Goal: Information Seeking & Learning: Compare options

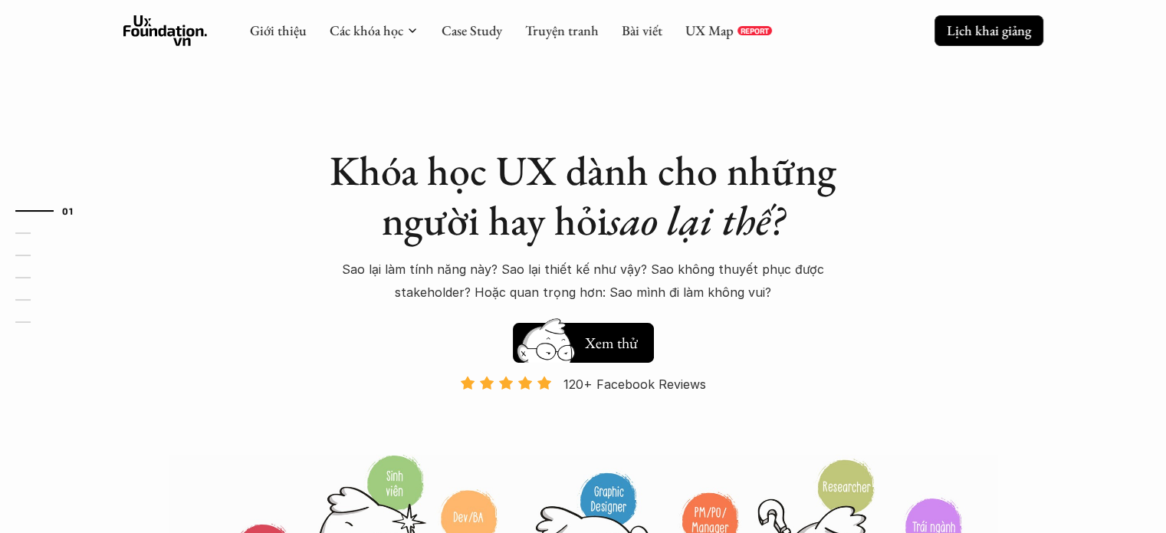
click at [1014, 33] on p "Lịch khai giảng" at bounding box center [989, 30] width 84 height 18
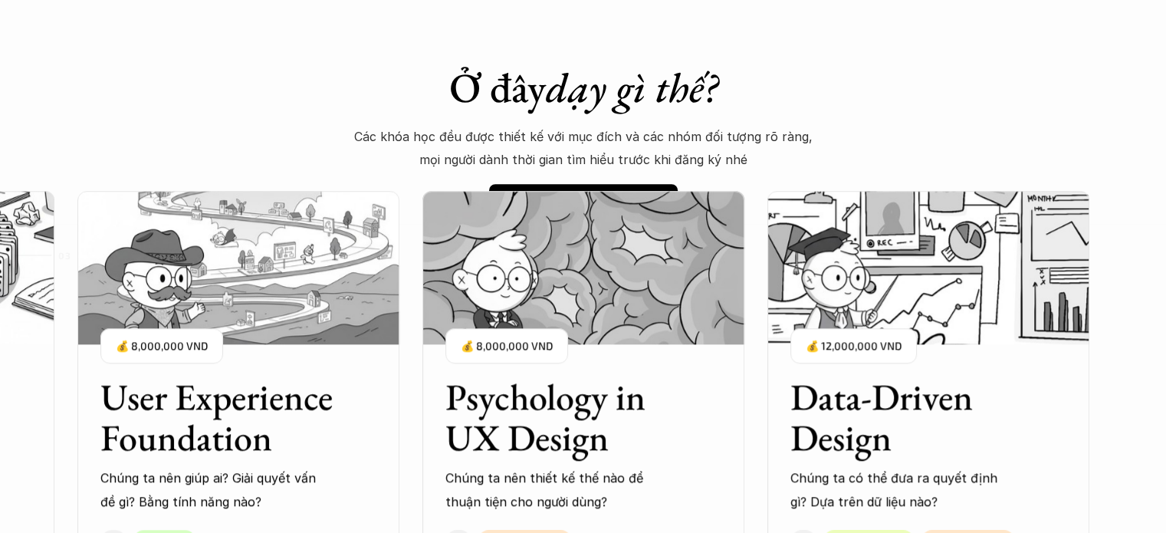
scroll to position [1163, 0]
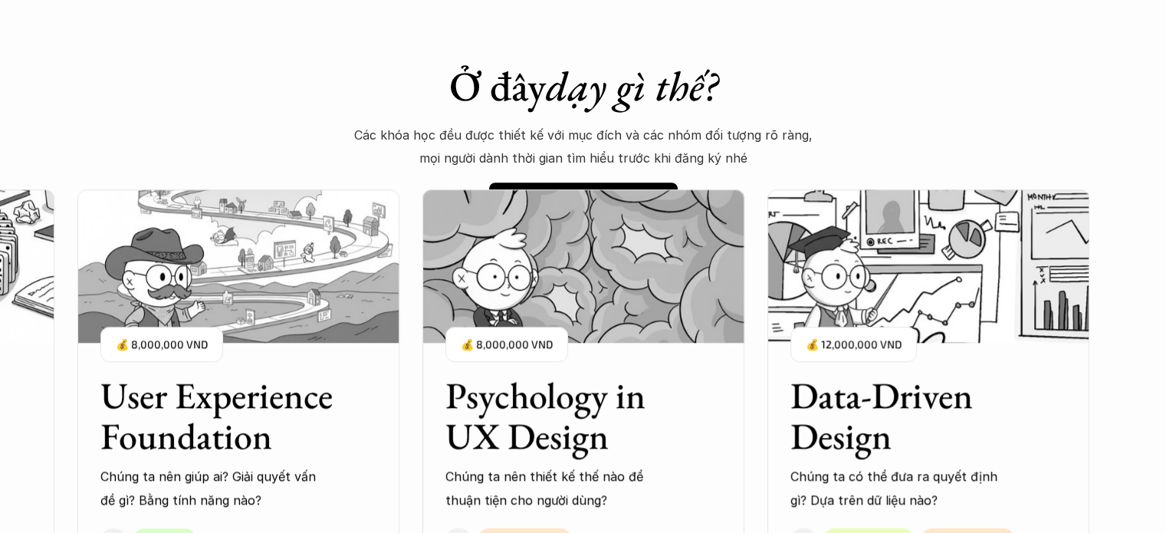
click at [632, 353] on div "Psychology in UX Design Chúng ta nên thiết kế thế nào để thuận tiện cho người d…" at bounding box center [584, 431] width 322 height 159
click at [495, 324] on img at bounding box center [584, 265] width 322 height 153
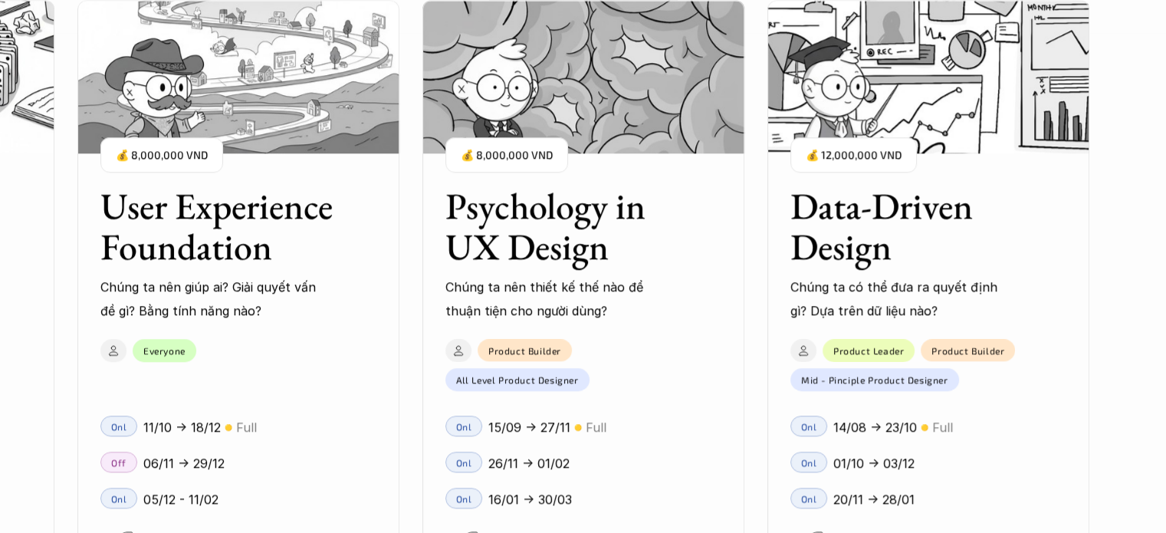
scroll to position [1470, 0]
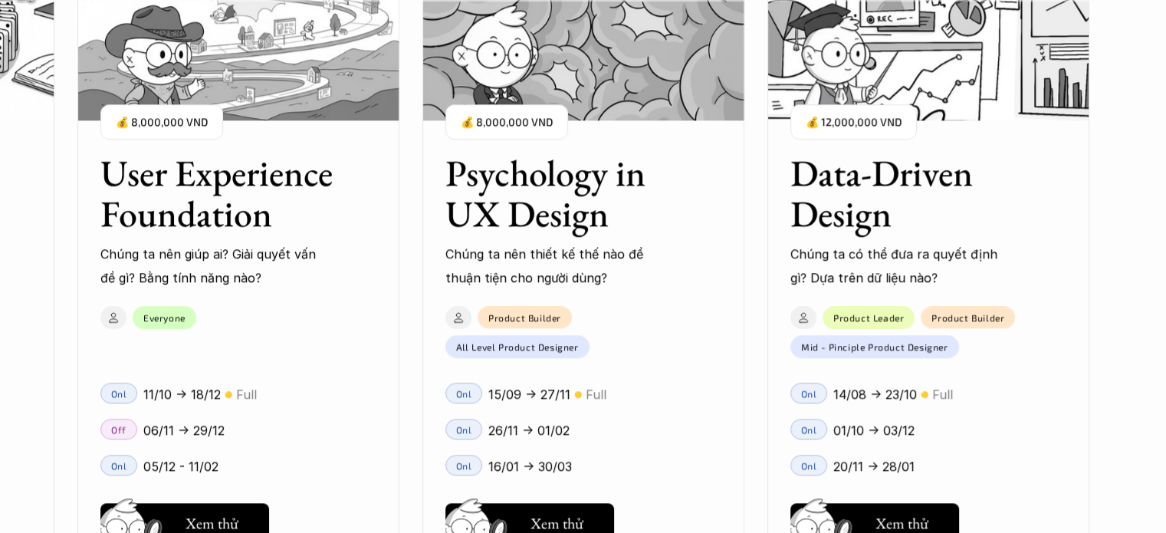
click at [512, 174] on h3 "Psychology in UX Design" at bounding box center [565, 193] width 238 height 81
click at [549, 512] on h5 "Hay thôi" at bounding box center [557, 522] width 52 height 21
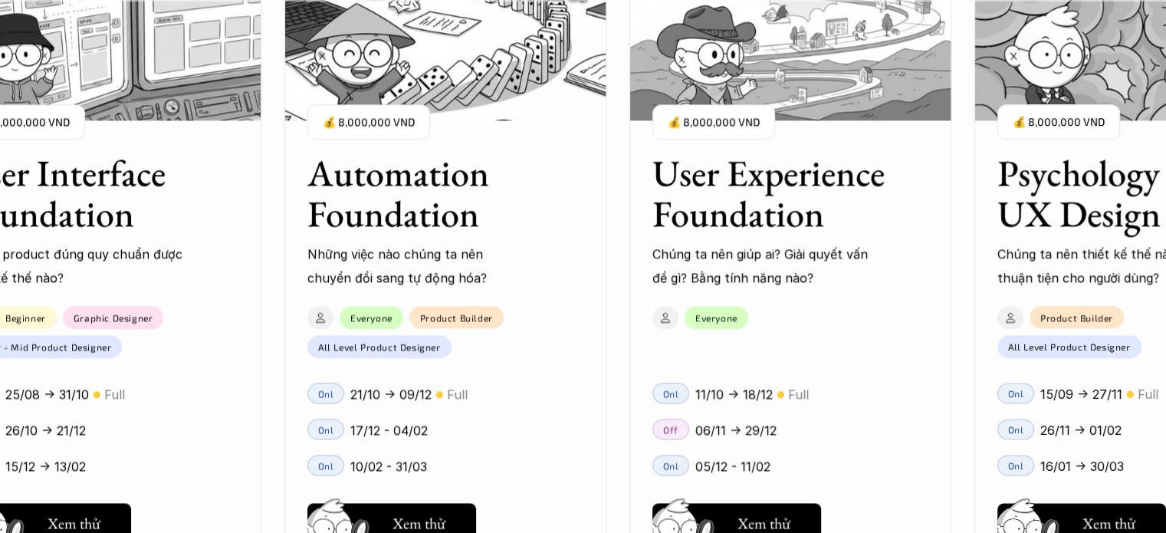
click at [377, 211] on h3 "Automation Foundation" at bounding box center [426, 193] width 238 height 81
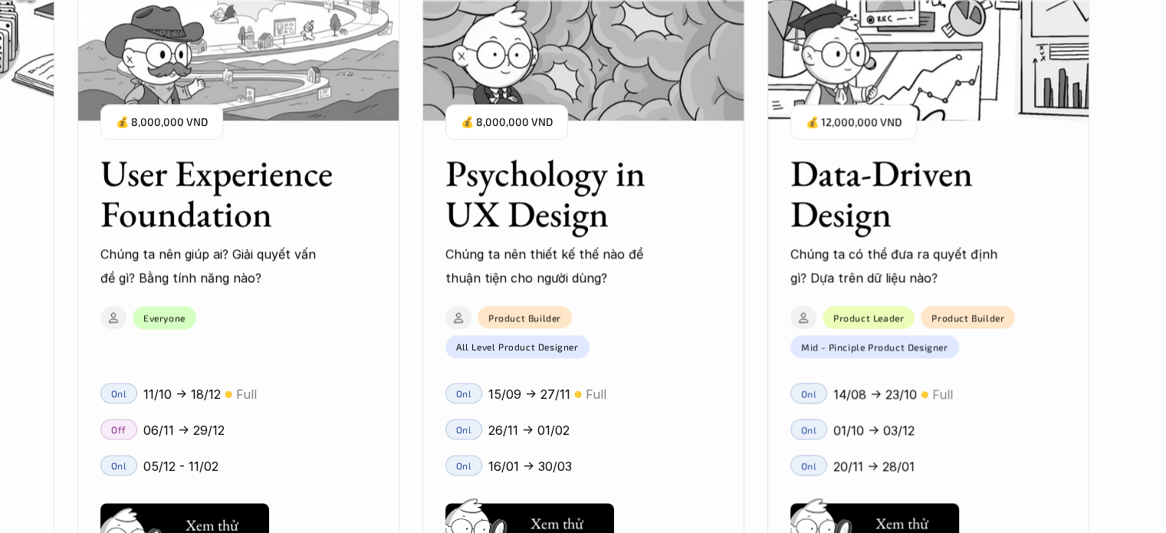
click at [222, 526] on h5 "Xem thử" at bounding box center [212, 525] width 53 height 21
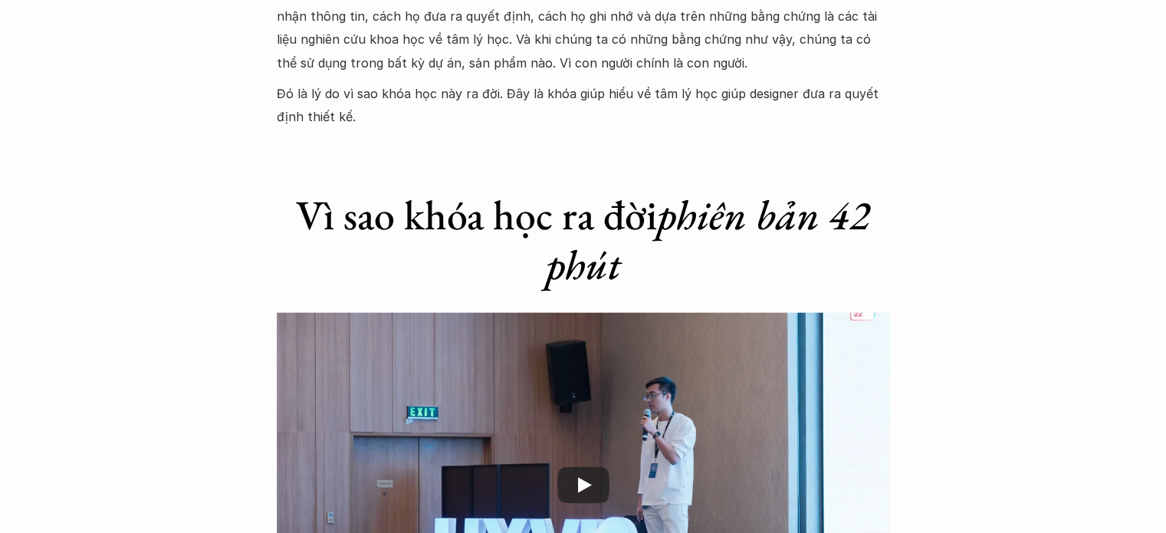
scroll to position [2377, 0]
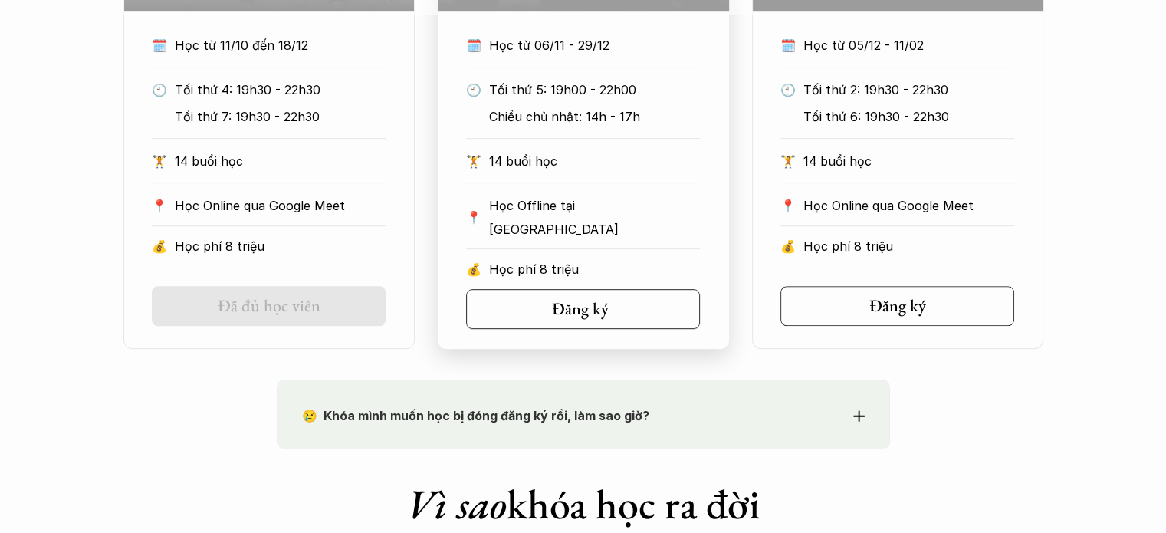
scroll to position [843, 0]
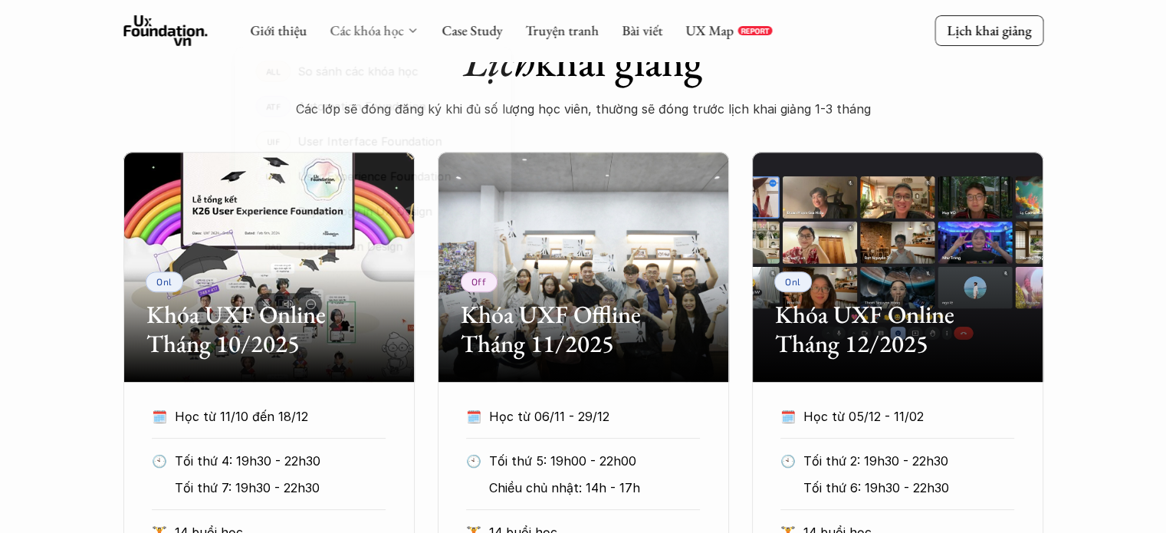
scroll to position [307, 0]
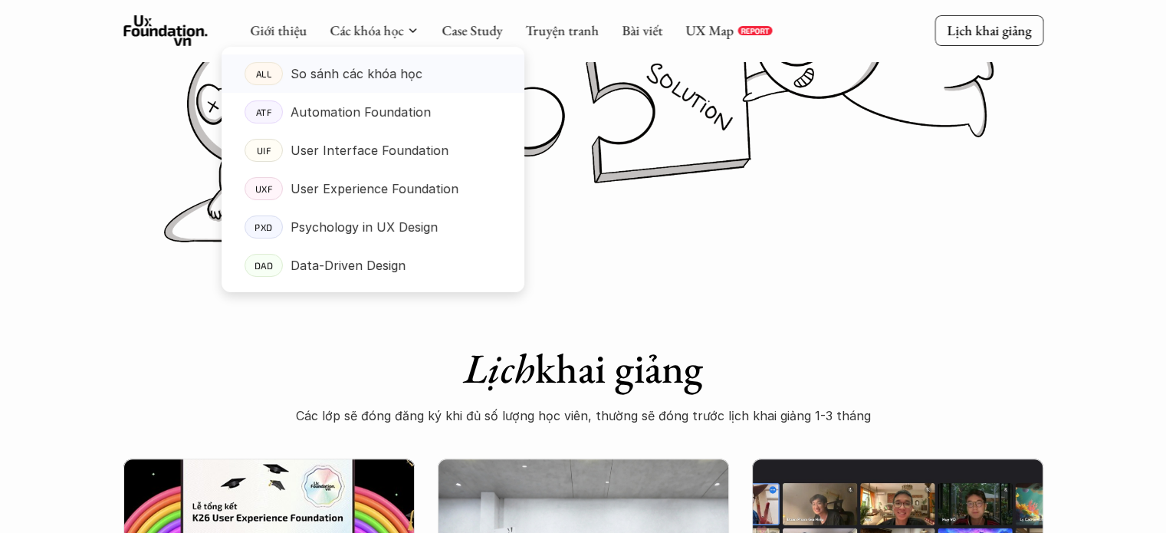
click at [360, 77] on p "So sánh các khóa học" at bounding box center [357, 73] width 132 height 23
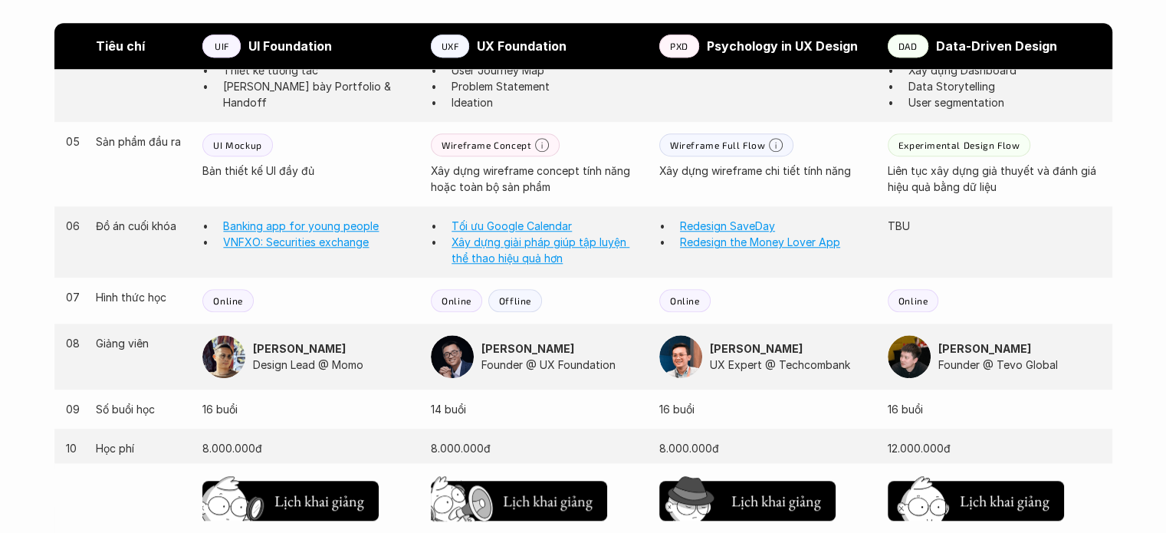
scroll to position [1362, 0]
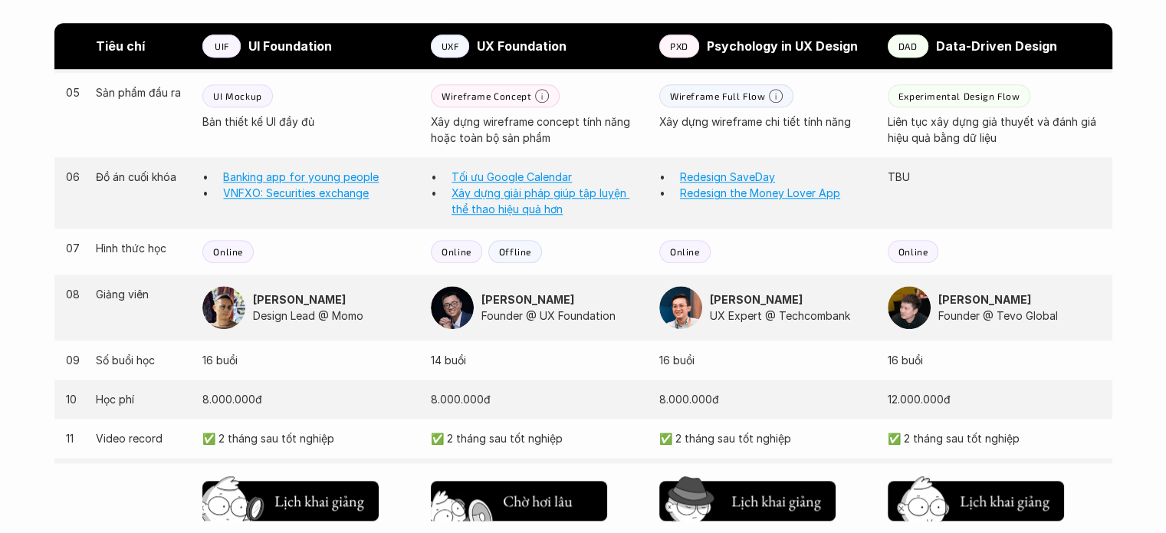
click at [498, 498] on img at bounding box center [464, 525] width 82 height 70
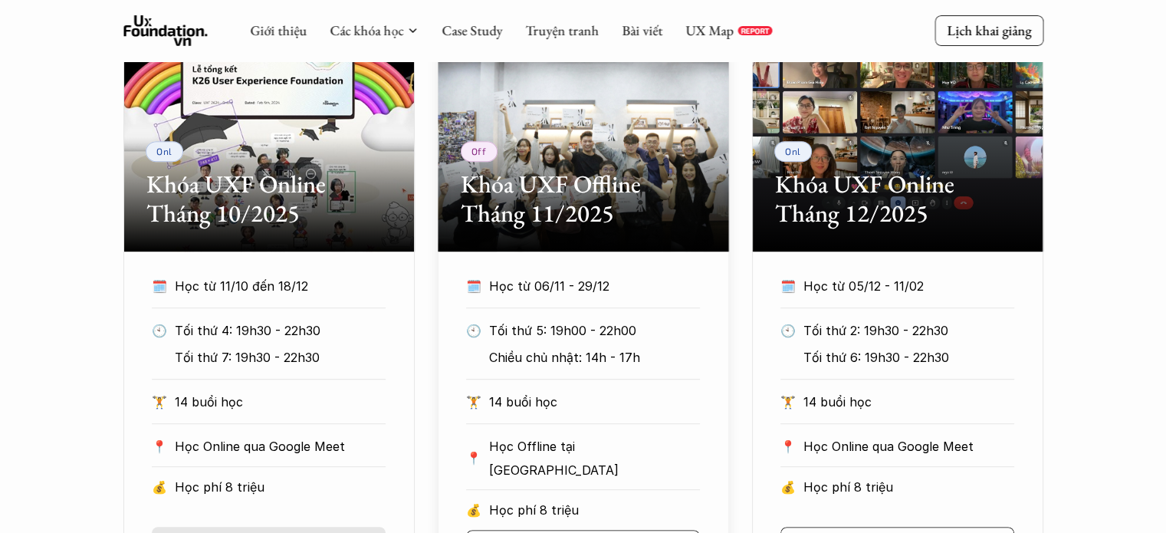
scroll to position [742, 0]
